Goal: Find specific page/section: Find specific page/section

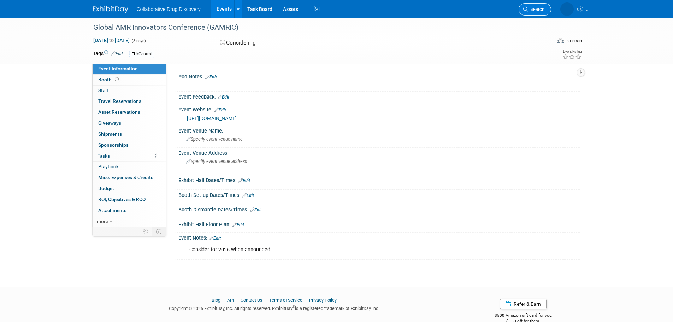
click at [531, 6] on link "Search" at bounding box center [534, 9] width 32 height 12
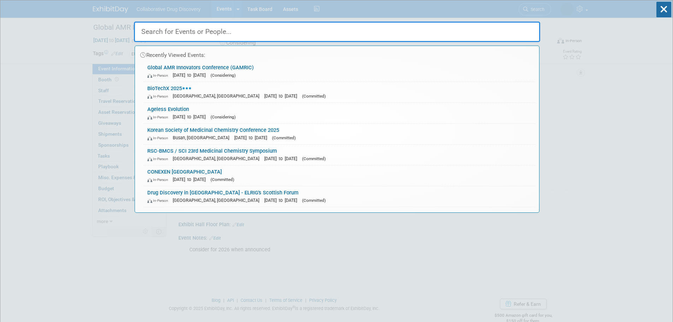
paste input "EU Drug Discovery Innovation Programme 2025"
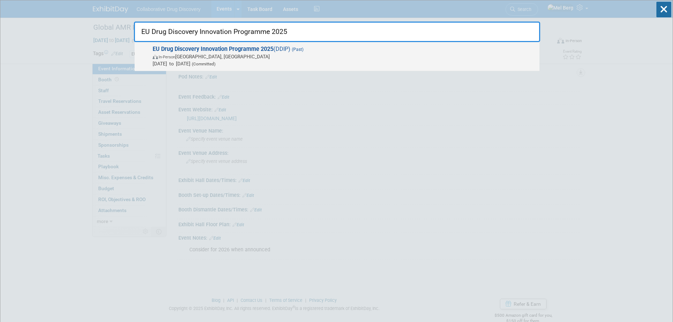
type input "EU Drug Discovery Innovation Programme 2025"
click at [369, 52] on span "EU Drug Discovery Innovation Programme 2025 (DDIP) (Past) In-Person Barcelona, …" at bounding box center [342, 57] width 385 height 22
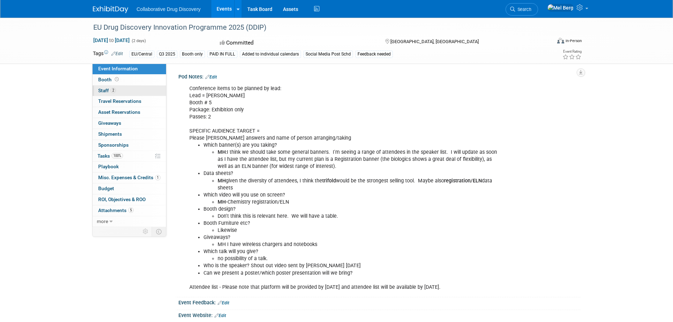
click at [126, 90] on link "2 Staff 2" at bounding box center [128, 90] width 73 height 11
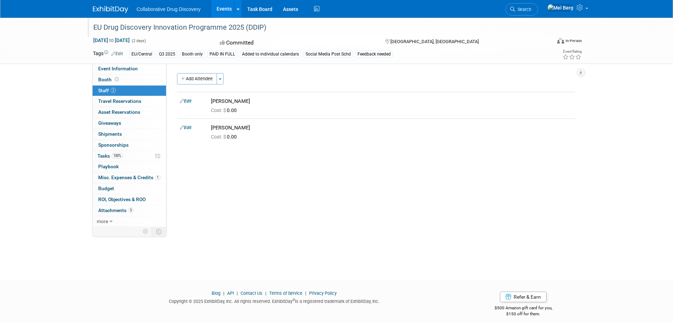
drag, startPoint x: 90, startPoint y: 27, endPoint x: 278, endPoint y: 26, distance: 187.8
click at [278, 26] on div "EU Drug Discovery Innovation Programme 2025 (DDIP)" at bounding box center [315, 27] width 449 height 13
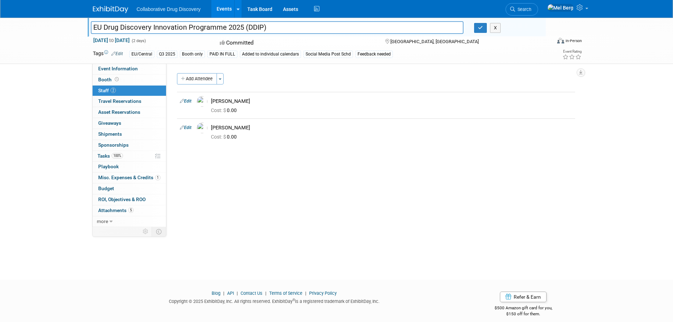
click at [60, 78] on div "EU Drug Discovery Innovation Programme 2025 (DDIP) EU Drug Discovery Innovation…" at bounding box center [336, 142] width 673 height 249
drag, startPoint x: 270, startPoint y: 26, endPoint x: 46, endPoint y: 27, distance: 224.9
click at [46, 27] on div "EU Drug Discovery Innovation Programme 2025 (DDIP) EU Drug Discovery Innovation…" at bounding box center [336, 41] width 673 height 46
click at [567, 191] on div "Pod Notes: Edit Conference items to be planned by lead: Lead = [PERSON_NAME] # …" at bounding box center [373, 145] width 414 height 163
click at [5, 13] on div "Collaborative Drug Discovery Events Add Event Bulk Upload Events Shareable Even…" at bounding box center [336, 9] width 673 height 18
